Goal: Transaction & Acquisition: Purchase product/service

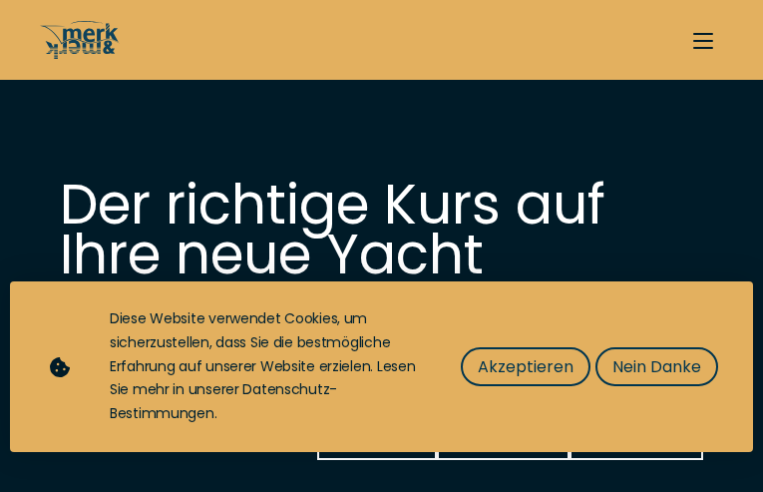
select select "buy"
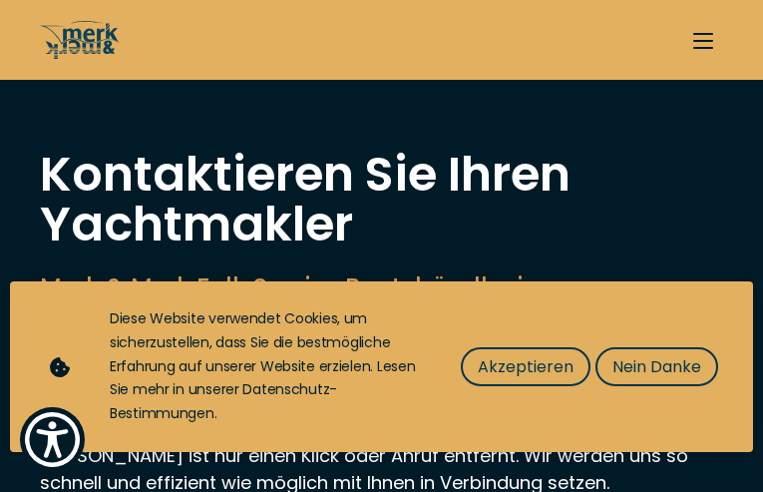
type input "PnGzsRTLIRMED"
type input "cPAeyKBJx"
type input "[EMAIL_ADDRESS][DOMAIN_NAME]"
type input "3233856089"
select select "buy"
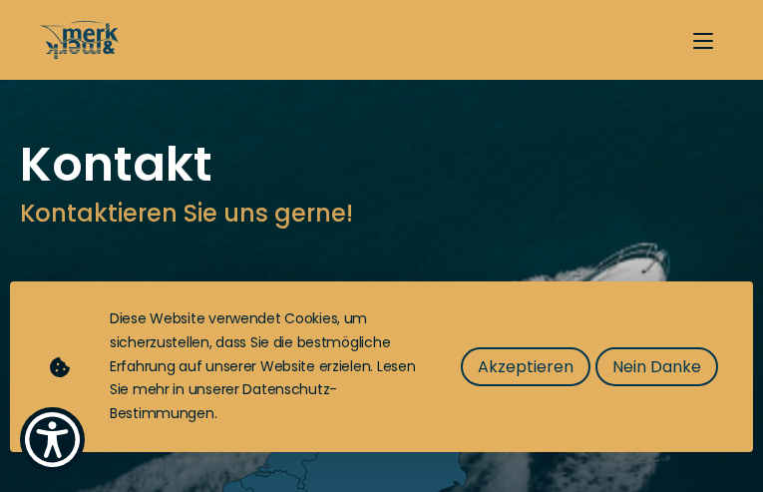
type input "UAQYsvpqMiksS"
type input "CUOlIaAwhnNMYR"
type input "[EMAIL_ADDRESS][DOMAIN_NAME]"
type input "3157279050"
select select "manage"
